Goal: Task Accomplishment & Management: Use online tool/utility

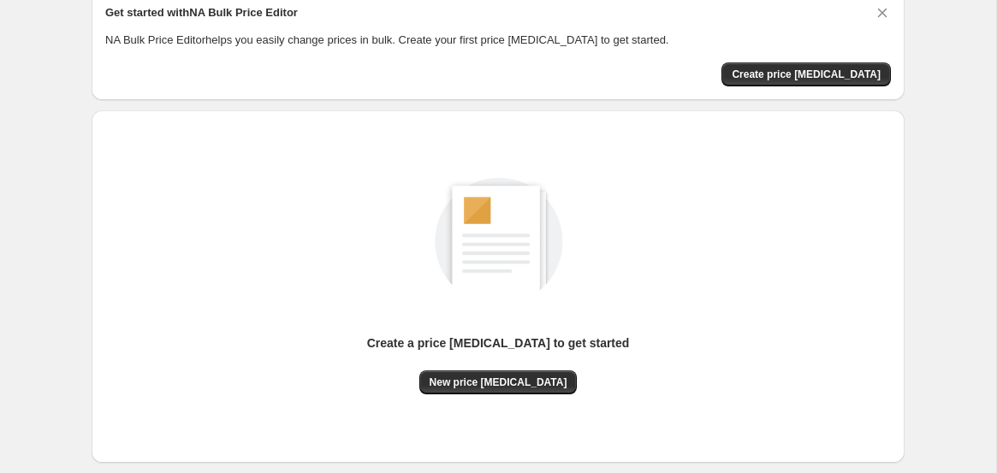
scroll to position [72, 0]
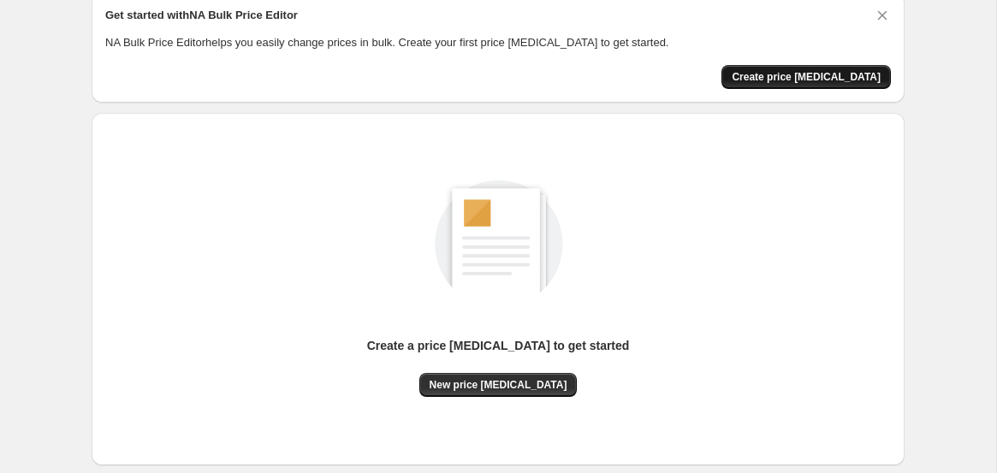
click at [816, 69] on button "Create price change job" at bounding box center [807, 77] width 170 height 24
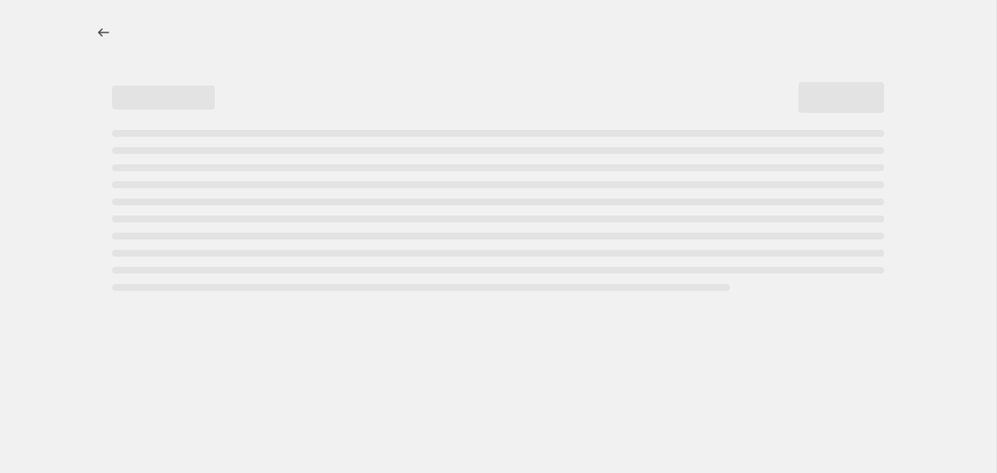
select select "percentage"
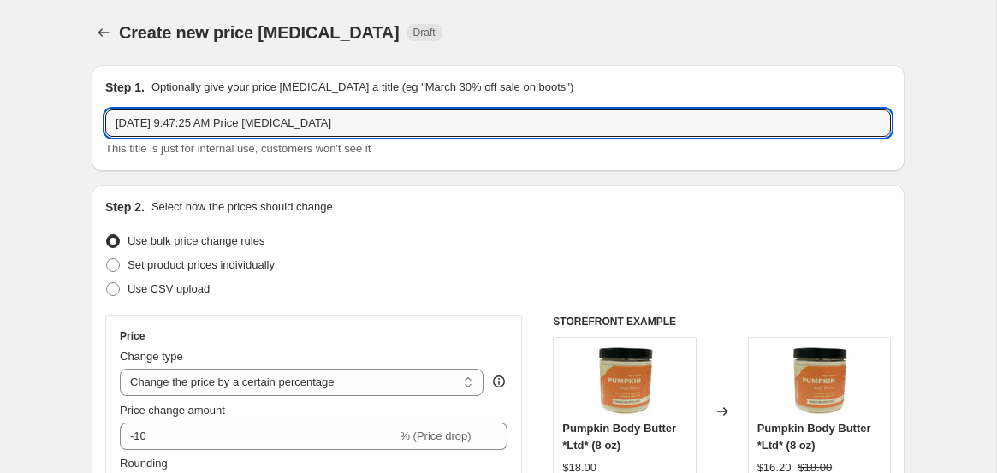
drag, startPoint x: 358, startPoint y: 119, endPoint x: 14, endPoint y: 101, distance: 344.6
type input "September Milk & Honey Sale"
click at [429, 266] on div "Set product prices individually" at bounding box center [498, 265] width 786 height 24
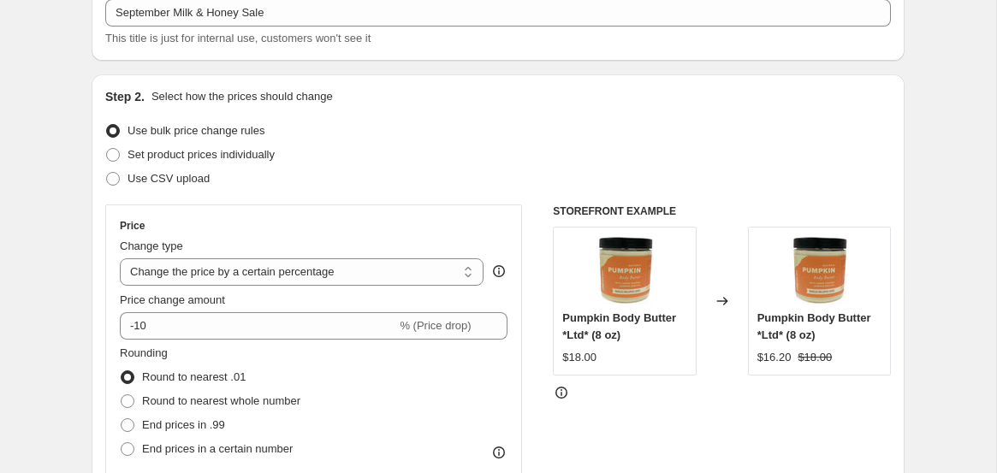
scroll to position [122, 0]
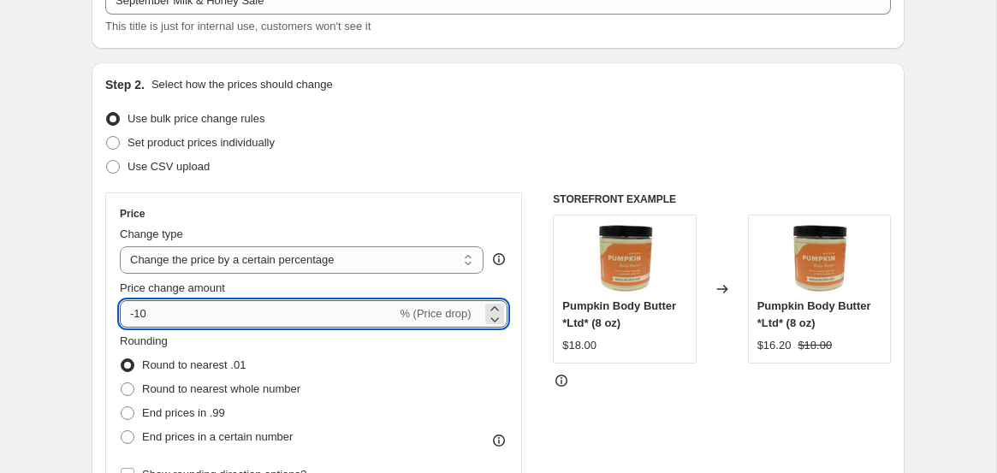
drag, startPoint x: 154, startPoint y: 317, endPoint x: 121, endPoint y: 317, distance: 33.4
click at [121, 317] on input "-10" at bounding box center [258, 313] width 277 height 27
type input "-20"
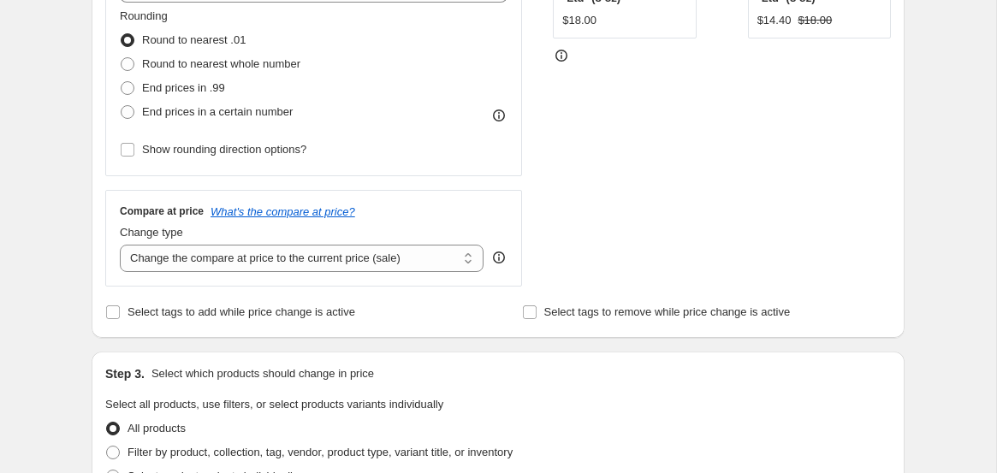
scroll to position [453, 0]
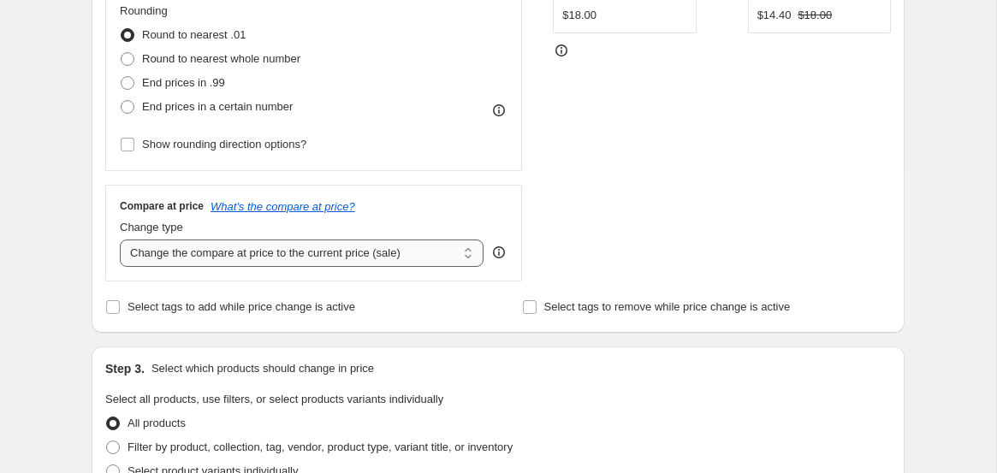
click at [429, 256] on select "Change the compare at price to the current price (sale) Change the compare at p…" at bounding box center [302, 253] width 364 height 27
click at [340, 208] on icon "What's the compare at price?" at bounding box center [283, 206] width 145 height 13
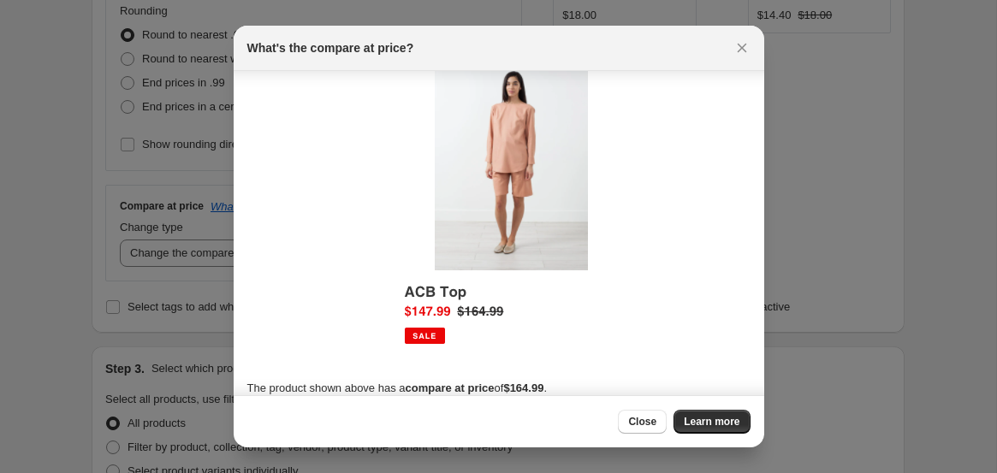
scroll to position [48, 0]
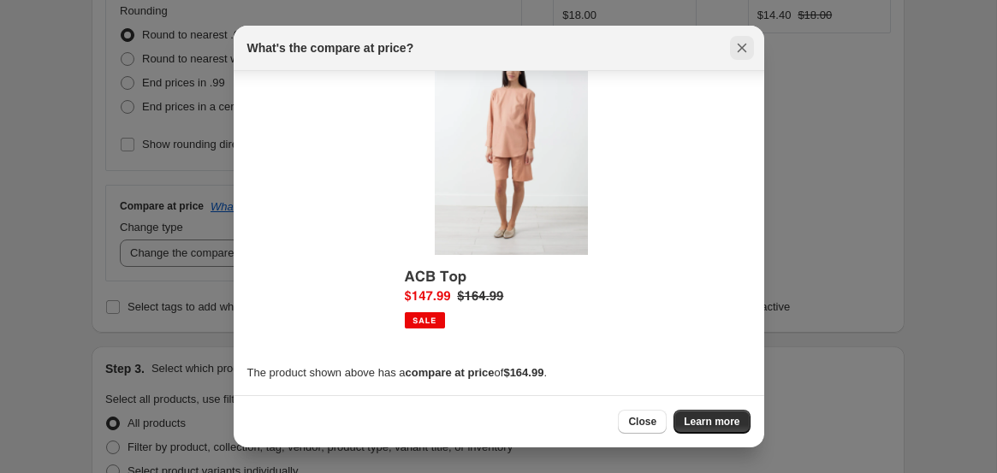
click at [743, 50] on icon "Close" at bounding box center [741, 48] width 9 height 9
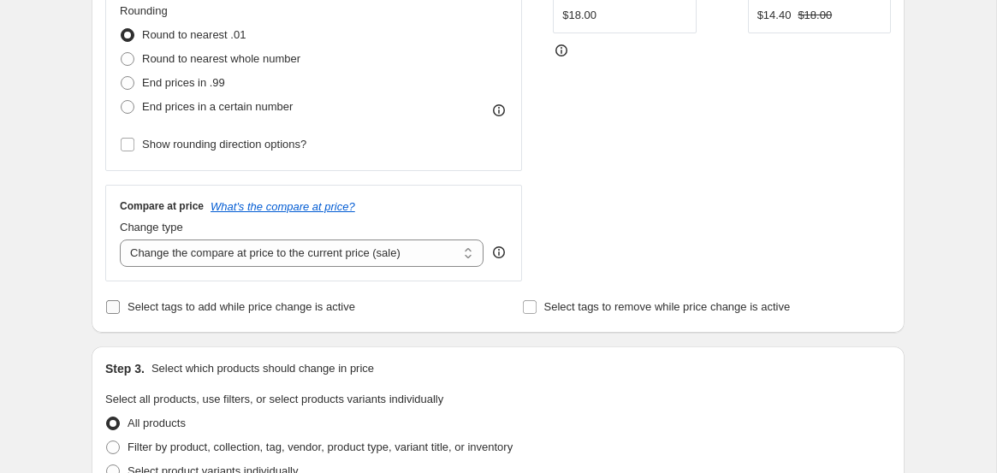
click at [118, 309] on input "Select tags to add while price change is active" at bounding box center [113, 307] width 14 height 14
checkbox input "true"
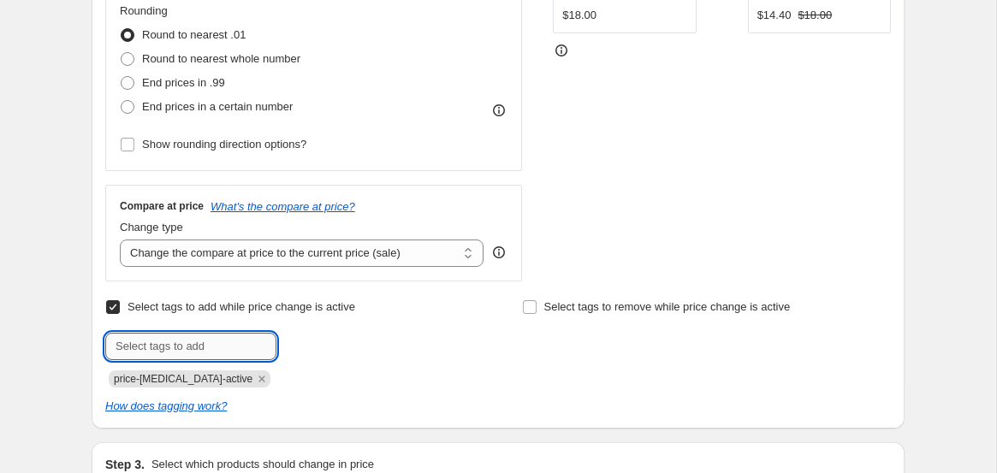
click at [169, 349] on input "text" at bounding box center [190, 346] width 171 height 27
type input "All Sale Items"
click at [353, 352] on button "Add All Sale Ite..." at bounding box center [333, 345] width 104 height 24
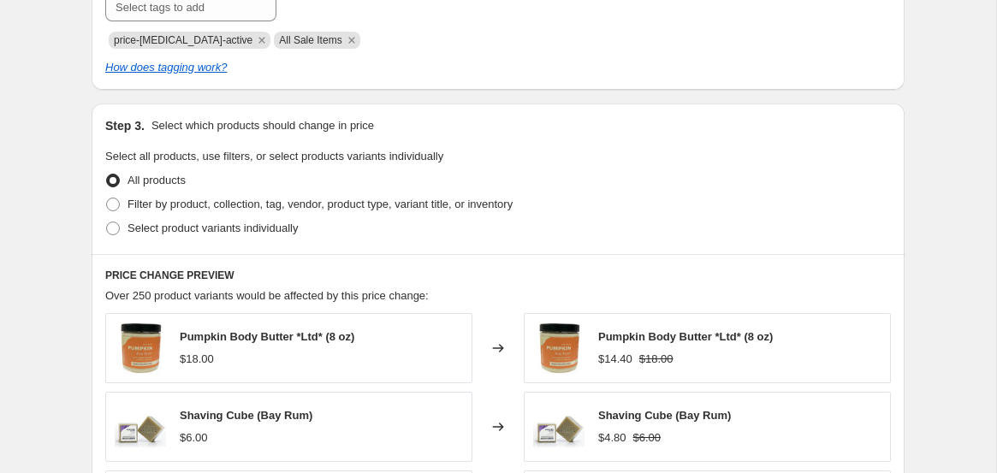
scroll to position [806, 0]
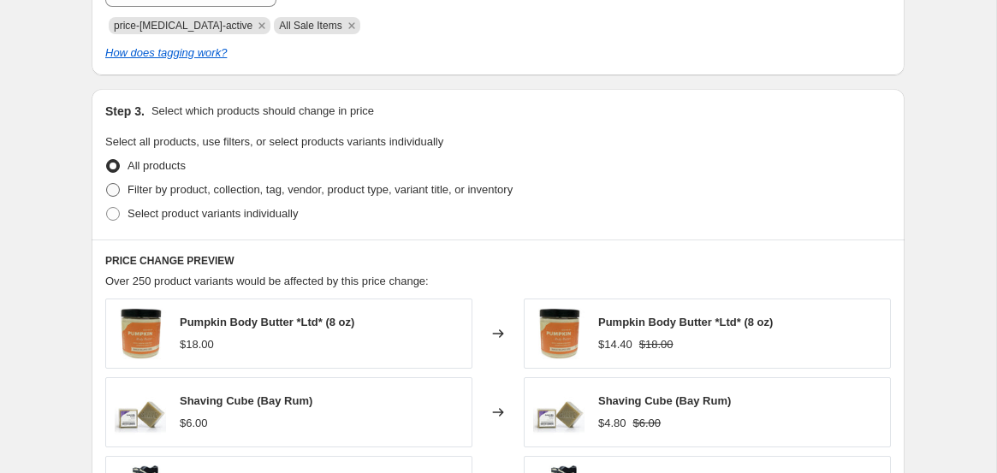
click at [110, 187] on span at bounding box center [113, 190] width 14 height 14
click at [107, 184] on input "Filter by product, collection, tag, vendor, product type, variant title, or inv…" at bounding box center [106, 183] width 1 height 1
radio input "true"
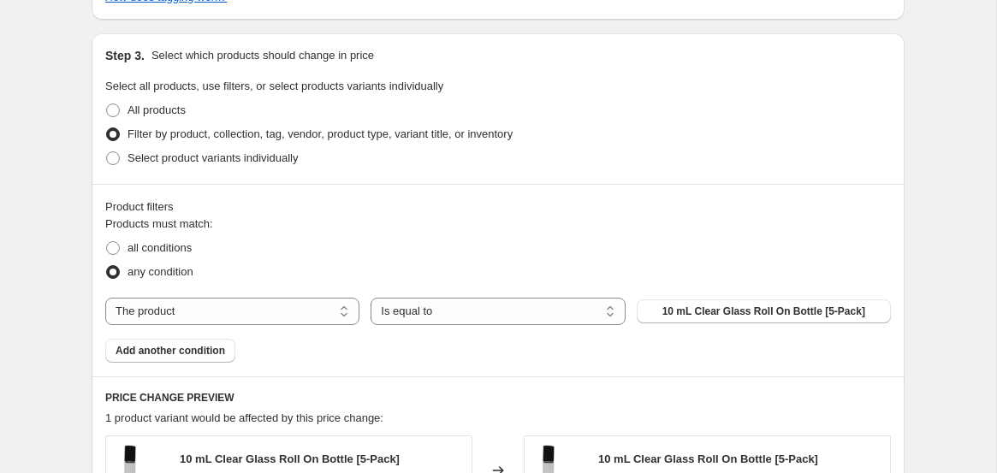
scroll to position [870, 0]
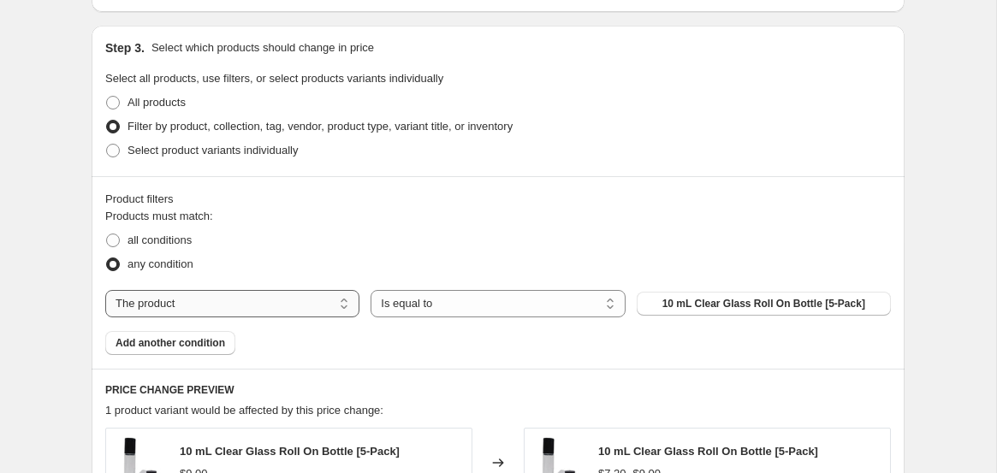
click at [274, 301] on select "The product The product's collection The product's tag The product's vendor The…" at bounding box center [232, 303] width 254 height 27
select select "collection"
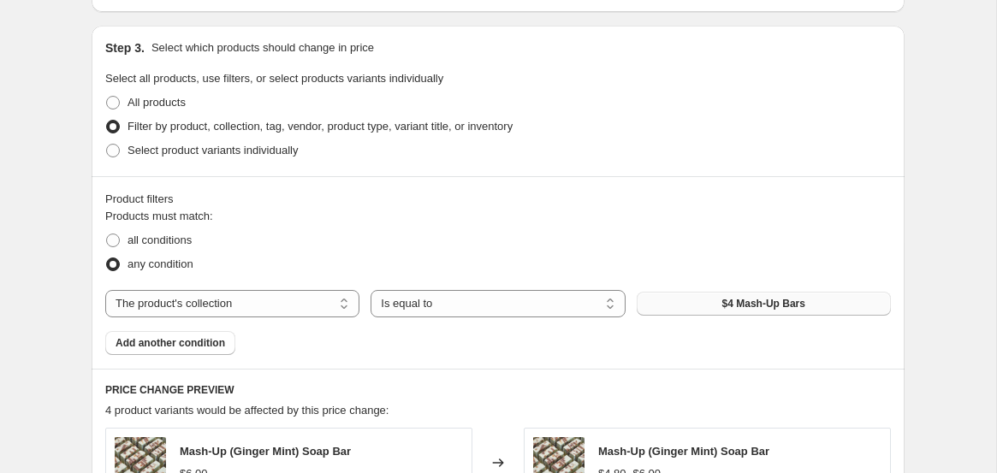
click at [723, 300] on span "$4 Mash-Up Bars" at bounding box center [764, 304] width 83 height 14
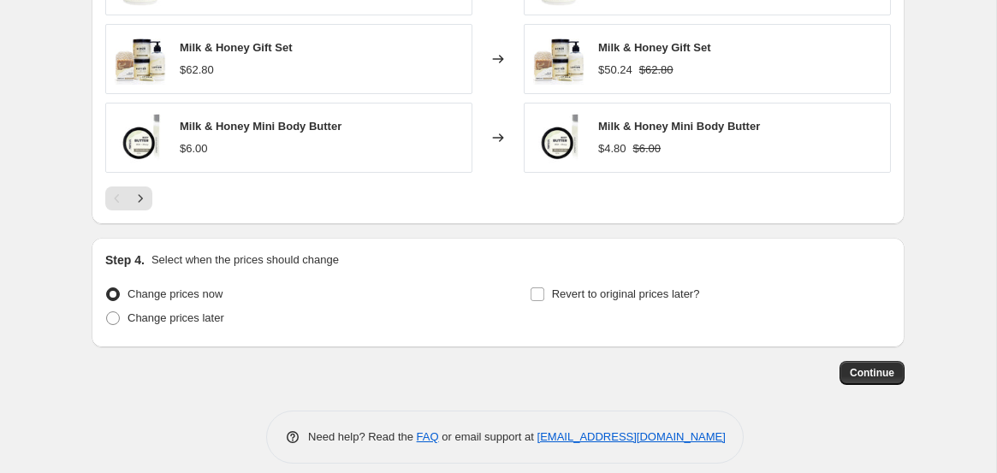
scroll to position [1516, 0]
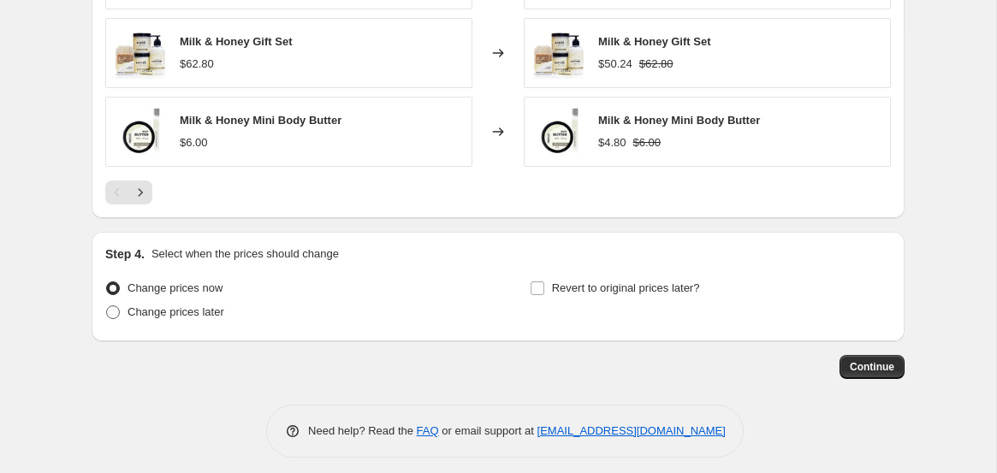
click at [110, 312] on span at bounding box center [113, 313] width 14 height 14
click at [107, 306] on input "Change prices later" at bounding box center [106, 306] width 1 height 1
radio input "true"
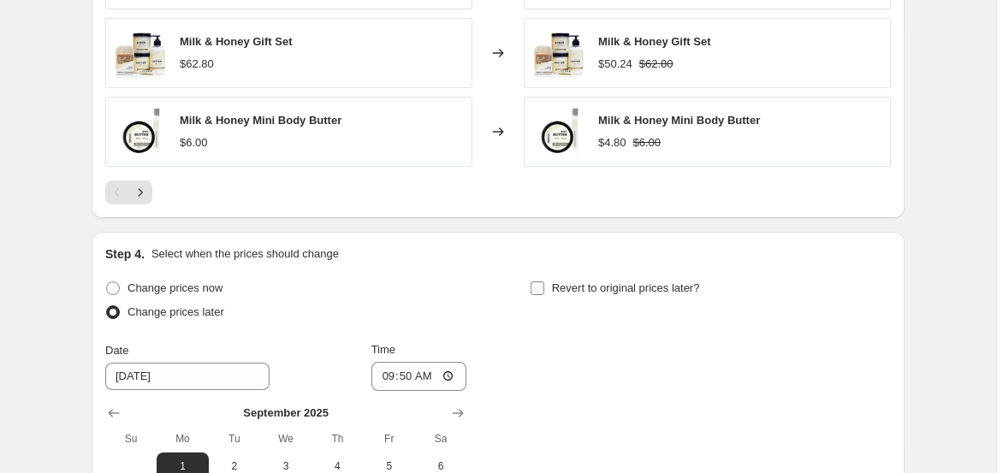
click at [543, 294] on input "Revert to original prices later?" at bounding box center [538, 289] width 14 height 14
checkbox input "true"
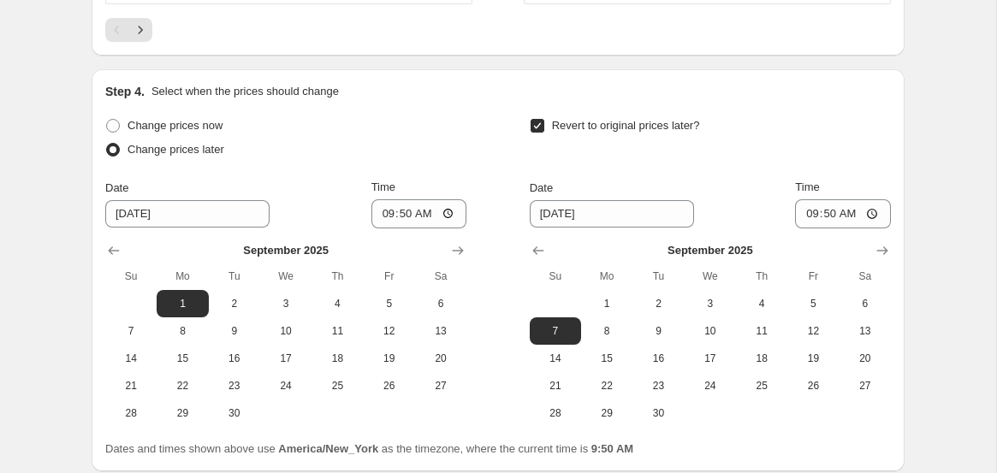
scroll to position [1704, 0]
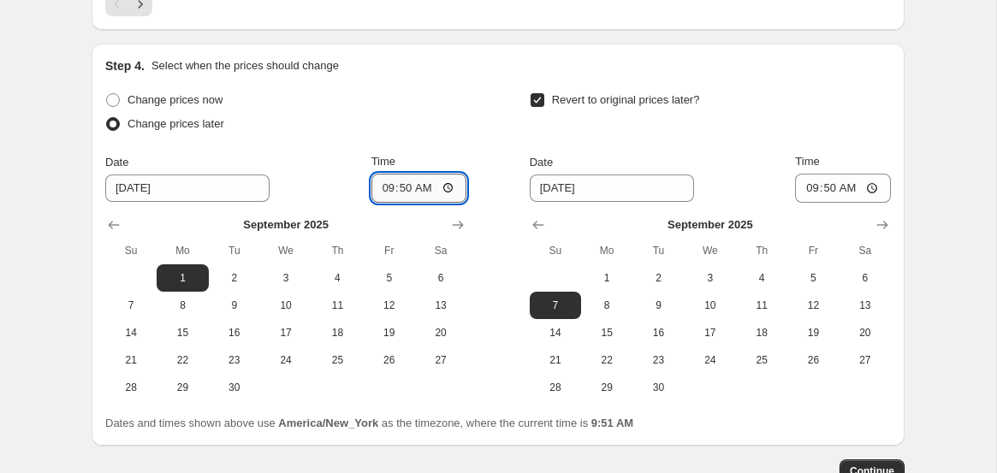
click at [397, 189] on input "09:50" at bounding box center [420, 188] width 96 height 29
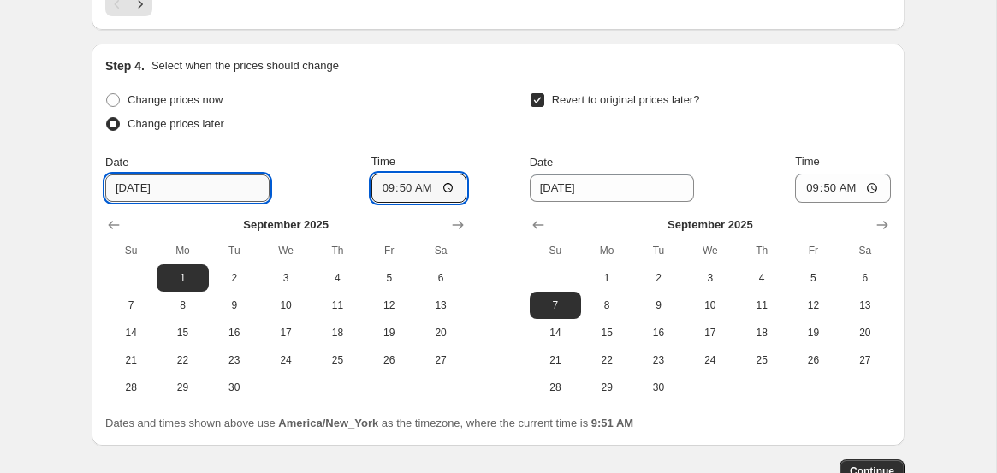
click at [170, 187] on input "9/1/2025" at bounding box center [187, 188] width 164 height 27
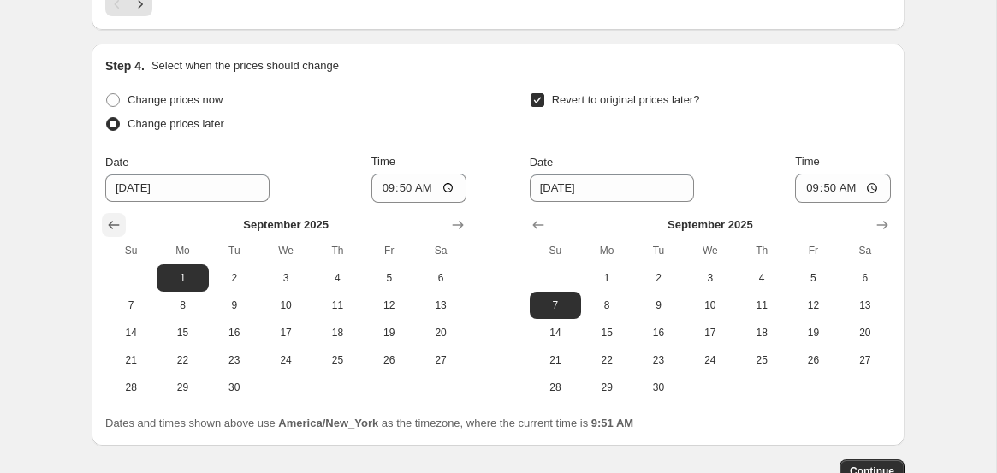
click at [116, 229] on icon "Show previous month, August 2025" at bounding box center [113, 225] width 17 height 17
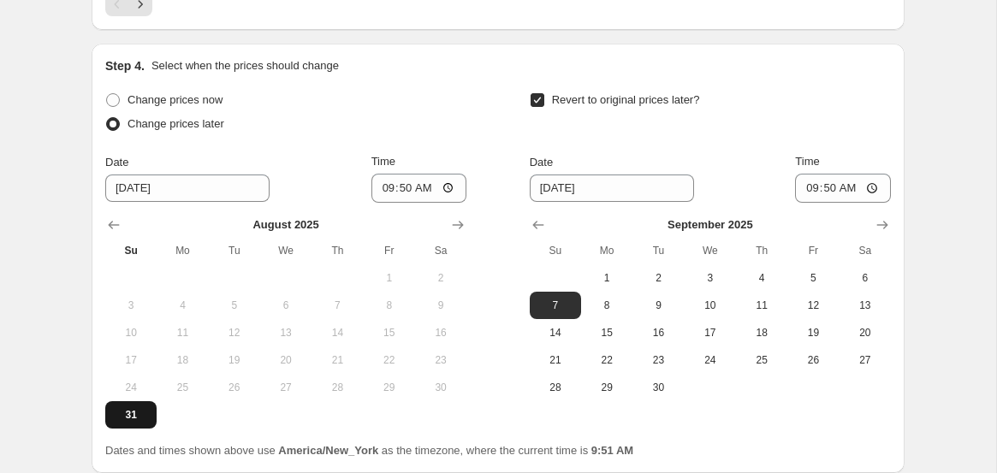
click at [132, 425] on button "31" at bounding box center [130, 415] width 51 height 27
type input "8/31/2025"
click at [408, 190] on input "09:50" at bounding box center [420, 188] width 96 height 29
click at [378, 194] on input "09:50" at bounding box center [420, 188] width 96 height 29
click at [423, 189] on input "11:00" at bounding box center [420, 188] width 96 height 29
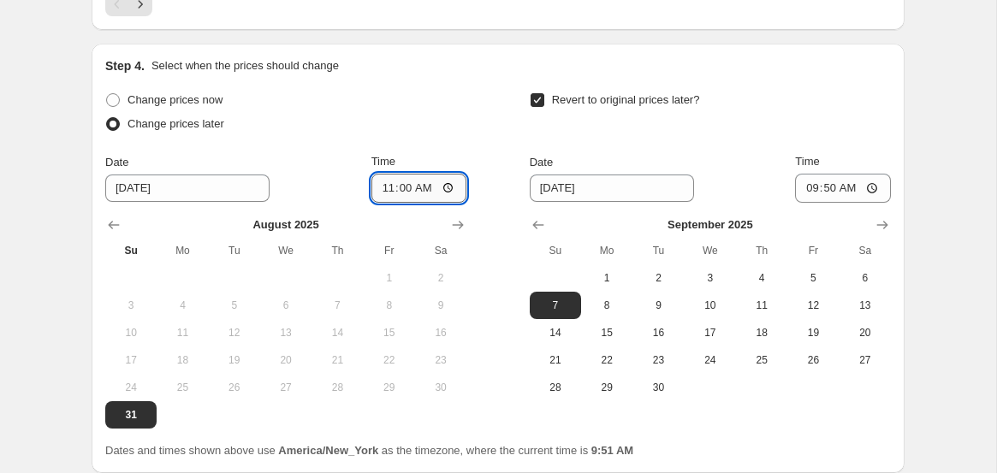
type input "23:00"
click at [785, 81] on div "Step 4. Select when the prices should change Change prices now Change prices la…" at bounding box center [498, 258] width 786 height 402
click at [883, 222] on icon "Show next month, October 2025" at bounding box center [882, 225] width 17 height 17
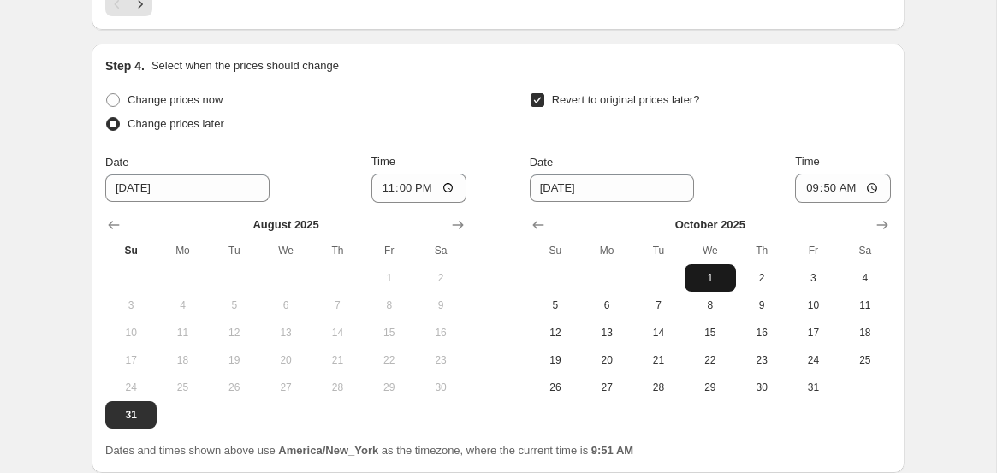
click at [718, 271] on span "1" at bounding box center [711, 278] width 38 height 14
type input "10/1/2025"
click at [808, 188] on input "09:50" at bounding box center [843, 188] width 96 height 29
type input "10:00"
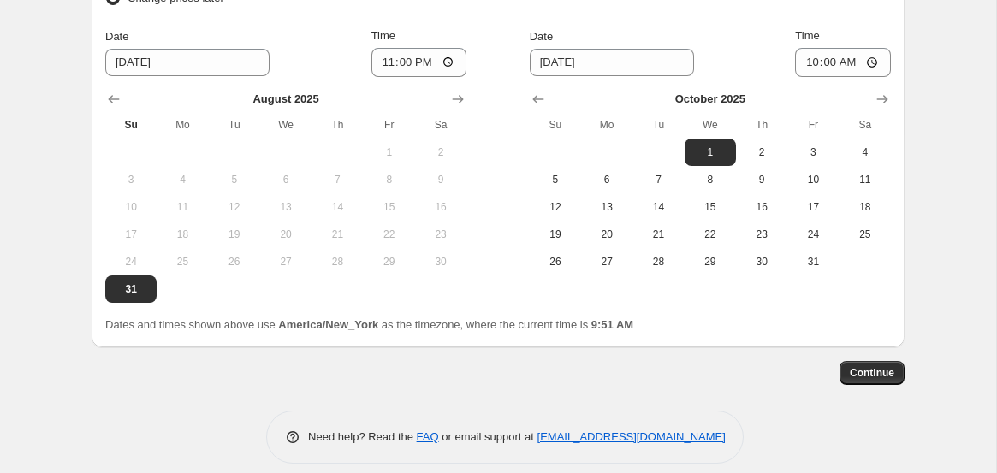
scroll to position [1829, 0]
click at [859, 380] on span "Continue" at bounding box center [872, 374] width 45 height 14
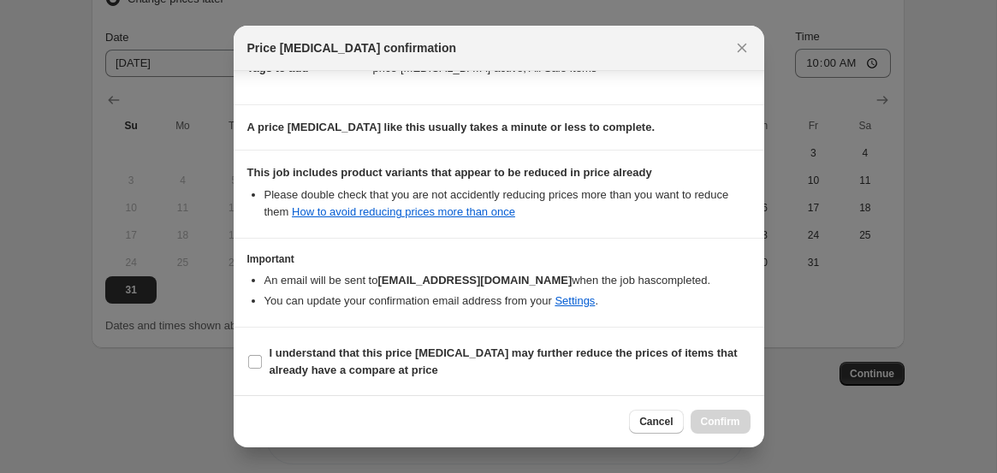
scroll to position [289, 0]
click at [586, 305] on link "Settings" at bounding box center [575, 300] width 40 height 13
click at [259, 362] on input "I understand that this price change job may further reduce the prices of items …" at bounding box center [255, 361] width 14 height 14
checkbox input "true"
click at [729, 428] on span "Confirm" at bounding box center [720, 422] width 39 height 14
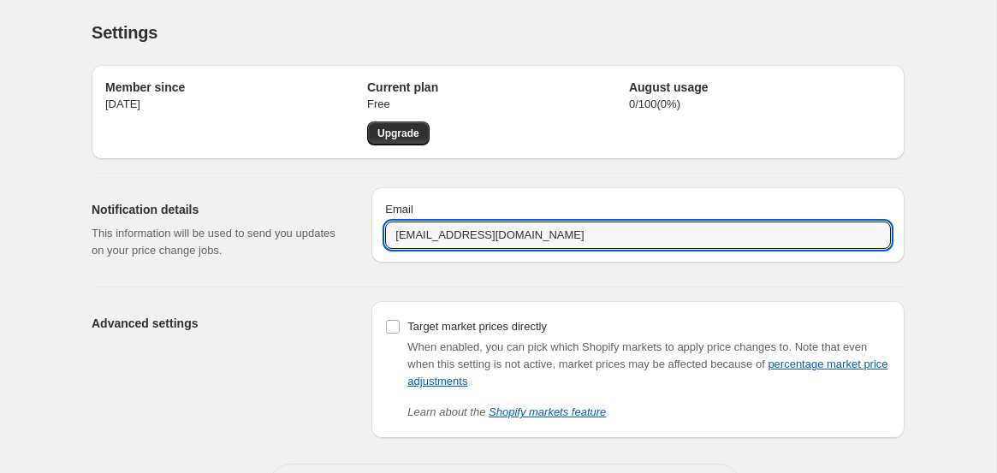
drag, startPoint x: 427, startPoint y: 236, endPoint x: 346, endPoint y: 235, distance: 81.3
click at [346, 235] on div "Notification details This information will be used to send you updates on your …" at bounding box center [491, 223] width 827 height 99
type input "creative@pompeiistreet.com"
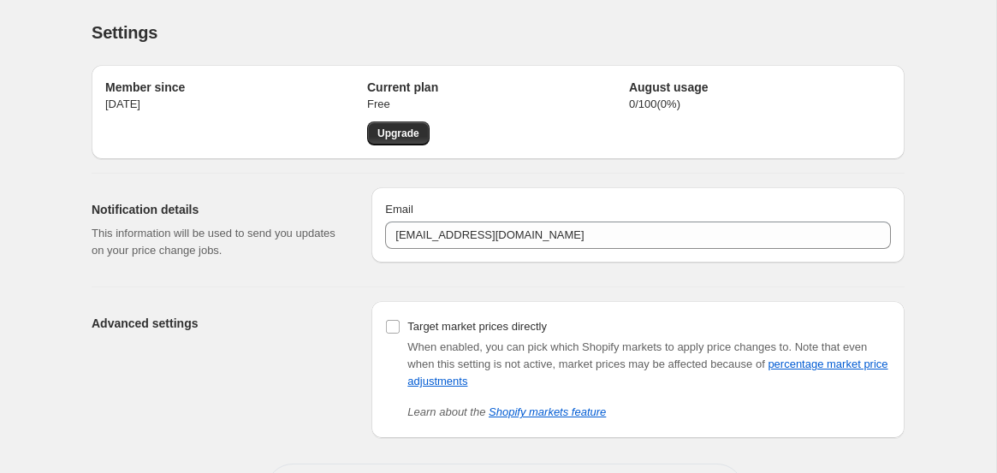
click at [276, 372] on div "Advanced settings" at bounding box center [225, 369] width 266 height 137
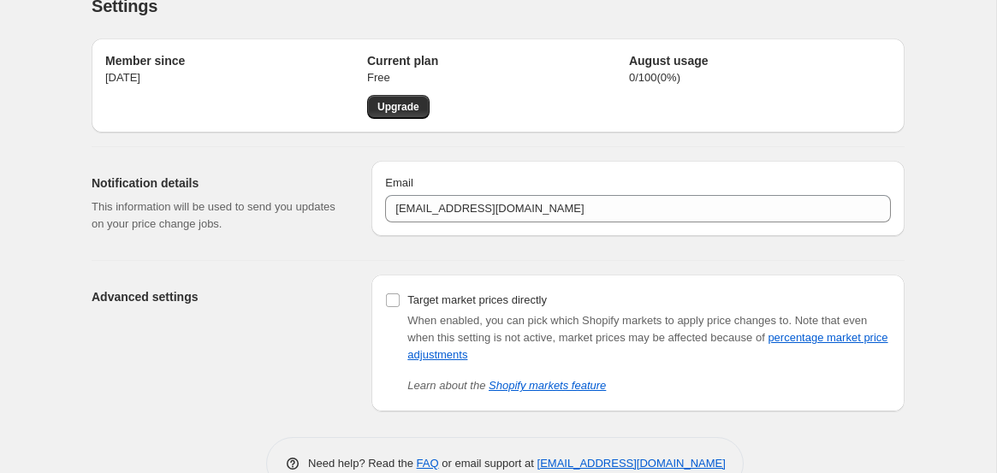
scroll to position [69, 0]
